Goal: Find specific page/section: Find specific page/section

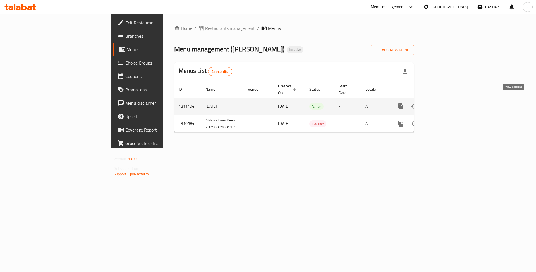
click at [444, 103] on icon "enhanced table" at bounding box center [440, 106] width 7 height 7
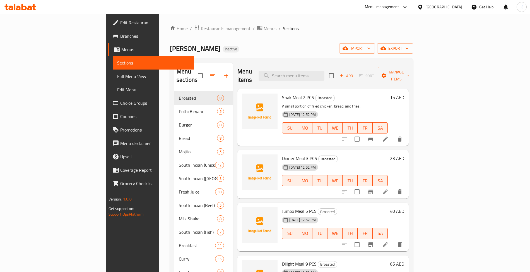
click at [117, 79] on span "Full Menu View" at bounding box center [153, 76] width 73 height 7
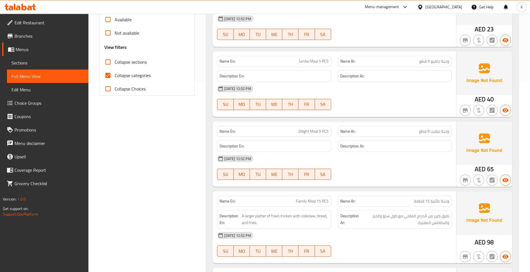
scroll to position [173, 0]
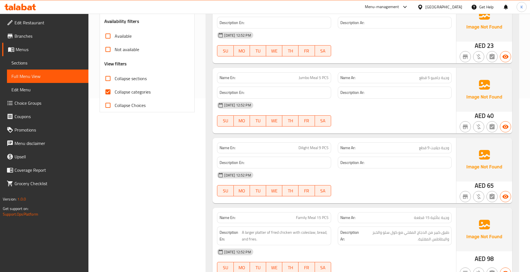
drag, startPoint x: 117, startPoint y: 79, endPoint x: 273, endPoint y: 93, distance: 156.5
click at [117, 79] on span "Collapse sections" at bounding box center [131, 78] width 32 height 7
click at [115, 79] on input "Collapse sections" at bounding box center [107, 78] width 13 height 13
checkbox input "true"
click at [120, 89] on span "Collapse categories" at bounding box center [133, 91] width 36 height 7
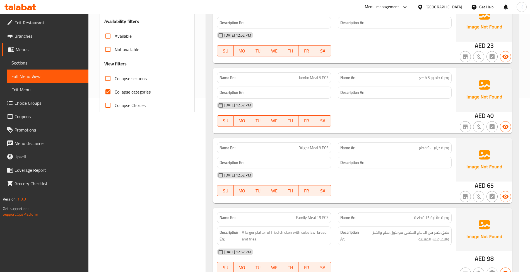
click at [115, 89] on input "Collapse categories" at bounding box center [107, 91] width 13 height 13
checkbox input "false"
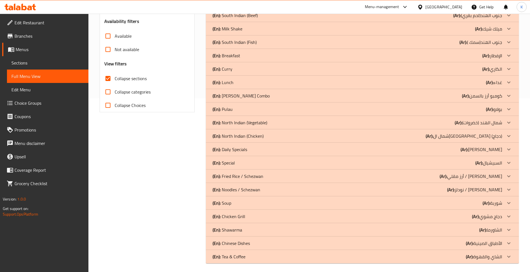
scroll to position [0, 0]
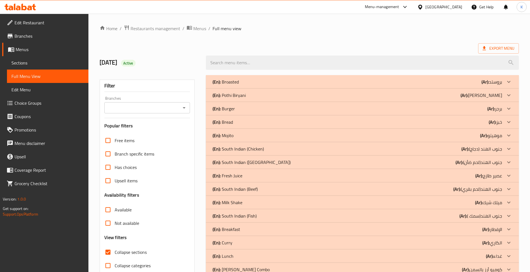
click at [279, 98] on div "(En): [PERSON_NAME] (Ar): [PERSON_NAME]" at bounding box center [357, 95] width 289 height 7
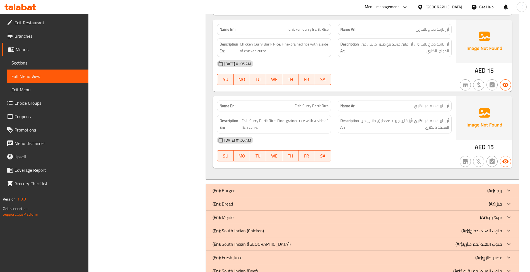
scroll to position [434, 0]
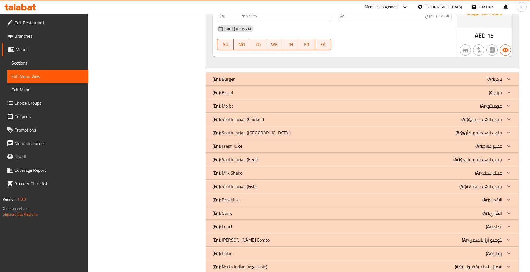
click at [240, 91] on div "(En): Bread (Ar): خبز" at bounding box center [357, 92] width 289 height 7
